Goal: Find specific page/section: Find specific page/section

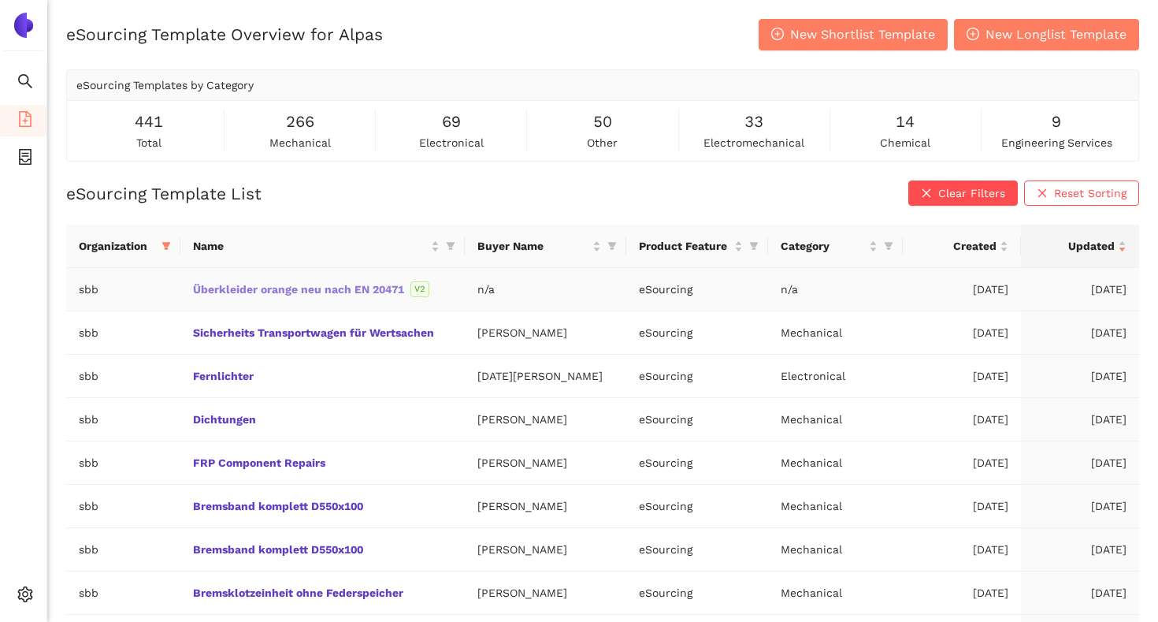
click at [0, 0] on link "Überkleider orange neu nach EN 20471" at bounding box center [0, 0] width 0 height 0
